Goal: Task Accomplishment & Management: Manage account settings

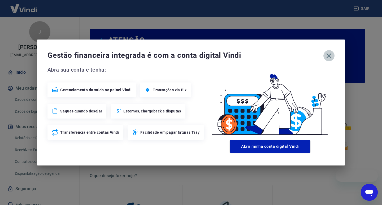
click at [274, 56] on icon "button" at bounding box center [329, 55] width 8 height 8
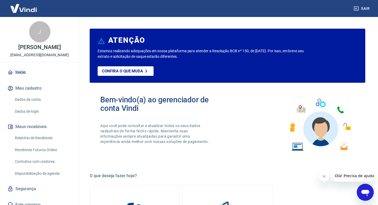
click at [38, 143] on link "Relatório de Recebíveis" at bounding box center [43, 138] width 60 height 11
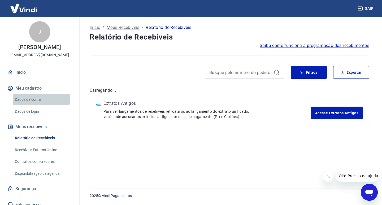
click at [35, 102] on link "Dados da conta" at bounding box center [43, 99] width 60 height 11
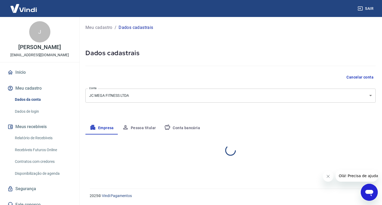
select select "PE"
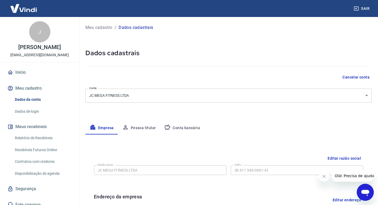
click at [40, 151] on link "Recebíveis Futuros Online" at bounding box center [43, 150] width 60 height 11
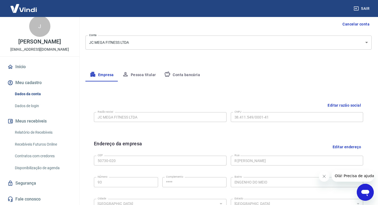
scroll to position [106, 0]
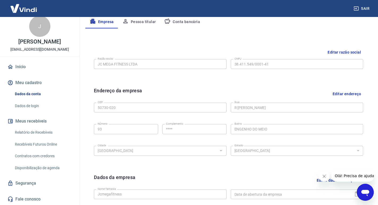
click at [37, 85] on button "Meu cadastro" at bounding box center [39, 83] width 67 height 12
click at [41, 134] on link "Relatório de Recebíveis" at bounding box center [43, 132] width 60 height 11
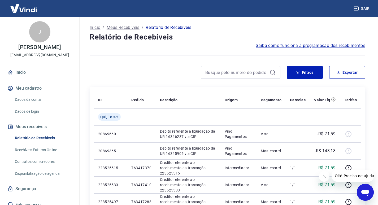
click at [274, 10] on div "Sair" at bounding box center [189, 8] width 378 height 17
click at [274, 7] on div "Sair" at bounding box center [189, 8] width 378 height 17
click at [274, 6] on button "Sair" at bounding box center [362, 9] width 19 height 10
